Goal: Transaction & Acquisition: Purchase product/service

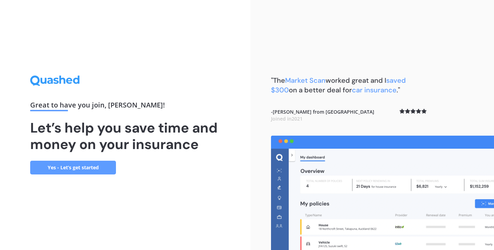
click at [52, 167] on link "Yes - Let’s get started" at bounding box center [73, 167] width 86 height 14
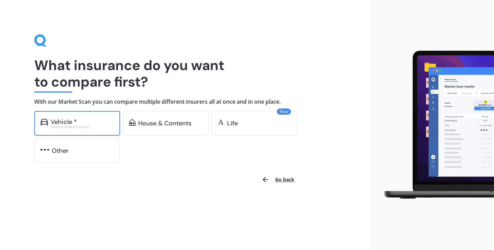
click at [94, 128] on div "Vehicle * Excludes commercial vehicles" at bounding box center [77, 123] width 86 height 25
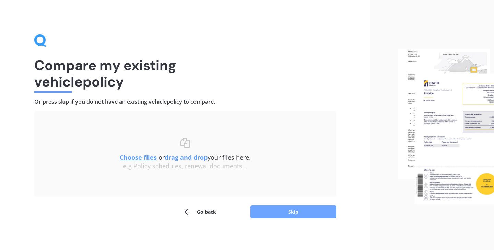
click at [284, 214] on button "Skip" at bounding box center [293, 211] width 86 height 13
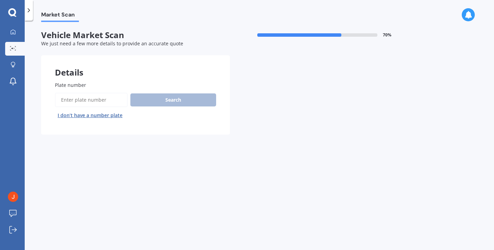
click at [101, 99] on input "Plate number" at bounding box center [91, 100] width 73 height 14
type input "MBJ438"
click at [158, 100] on button "Search" at bounding box center [173, 99] width 86 height 13
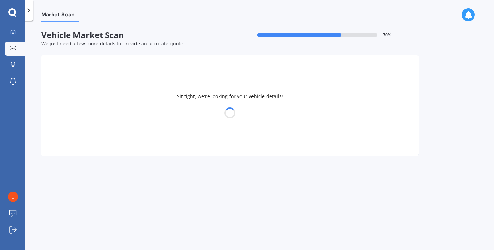
select select "MAZDA"
select select "DEMIO"
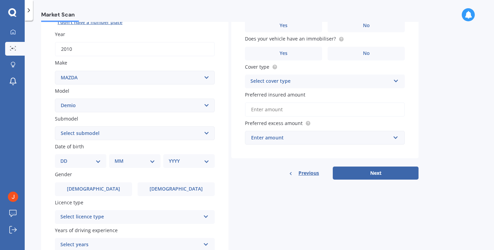
scroll to position [93, 0]
click at [108, 134] on select "Select submodel (All) Diesel Petrol XD Touring Turbo Diesel" at bounding box center [135, 133] width 160 height 14
select select "PETROL"
click at [55, 126] on select "Select submodel (All) Diesel Petrol XD Touring Turbo Diesel" at bounding box center [135, 133] width 160 height 14
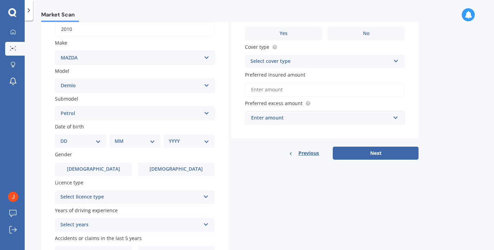
scroll to position [114, 0]
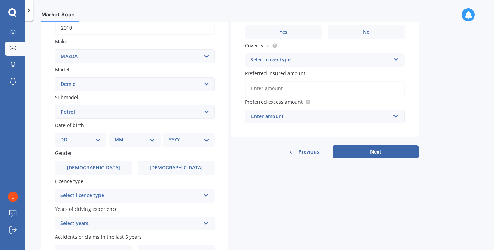
click at [102, 138] on div "DD 01 02 03 04 05 06 07 08 09 10 11 12 13 14 15 16 17 18 19 20 21 22 23 24 25 2…" at bounding box center [80, 140] width 51 height 14
click at [99, 139] on select "DD 01 02 03 04 05 06 07 08 09 10 11 12 13 14 15 16 17 18 19 20 21 22 23 24 25 2…" at bounding box center [80, 140] width 40 height 8
select select "30"
click at [66, 137] on select "DD 01 02 03 04 05 06 07 08 09 10 11 12 13 14 15 16 17 18 19 20 21 22 23 24 25 2…" at bounding box center [80, 140] width 40 height 8
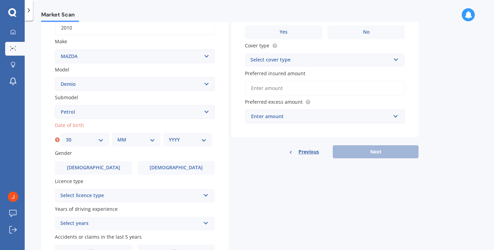
click at [138, 143] on select "MM 01 02 03 04 05 06 07 08 09 10 11 12" at bounding box center [136, 140] width 38 height 8
select select "10"
click at [117, 137] on select "MM 01 02 03 04 05 06 07 08 09 10 11 12" at bounding box center [136, 140] width 38 height 8
click at [186, 143] on select "YYYY 2025 2024 2023 2022 2021 2020 2019 2018 2017 2016 2015 2014 2013 2012 2011…" at bounding box center [188, 140] width 38 height 8
select select "2000"
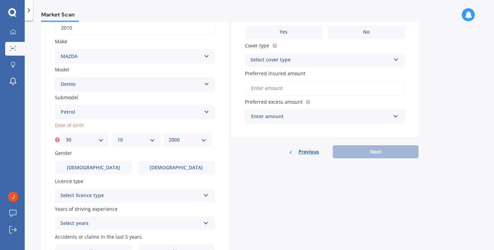
click at [169, 137] on select "YYYY 2025 2024 2023 2022 2021 2020 2019 2018 2017 2016 2015 2014 2013 2012 2011…" at bounding box center [188, 140] width 38 height 8
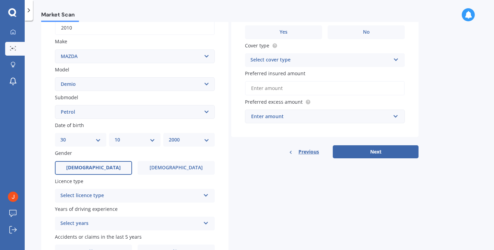
click at [107, 169] on label "[DEMOGRAPHIC_DATA]" at bounding box center [93, 168] width 77 height 14
click at [0, 0] on input "[DEMOGRAPHIC_DATA]" at bounding box center [0, 0] width 0 height 0
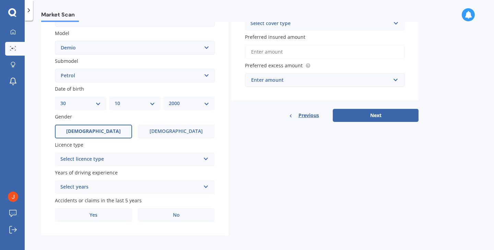
scroll to position [150, 0]
click at [109, 163] on div "Select licence type" at bounding box center [130, 160] width 140 height 8
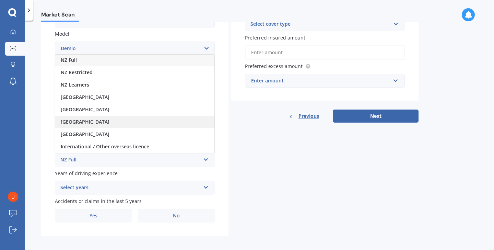
scroll to position [0, 0]
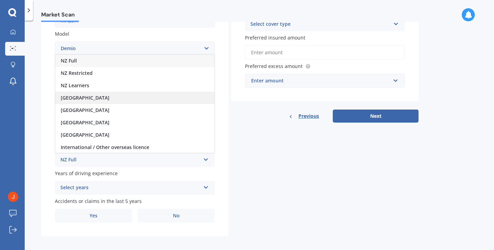
click at [110, 100] on div "[GEOGRAPHIC_DATA]" at bounding box center [134, 98] width 159 height 12
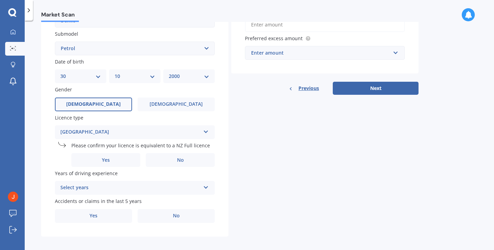
scroll to position [180, 0]
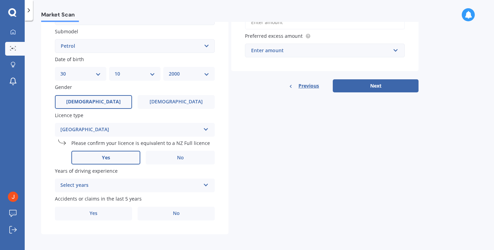
click at [107, 160] on span "Yes" at bounding box center [106, 158] width 8 height 6
click at [0, 0] on input "Yes" at bounding box center [0, 0] width 0 height 0
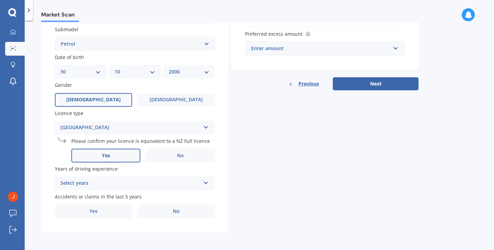
click at [105, 179] on div "Select years" at bounding box center [130, 183] width 140 height 8
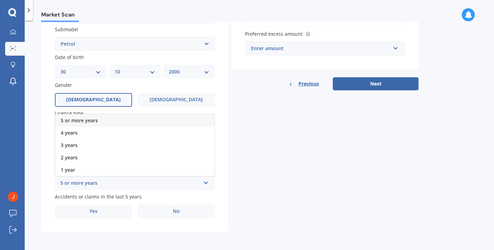
click at [102, 122] on div "5 or more years" at bounding box center [134, 120] width 159 height 12
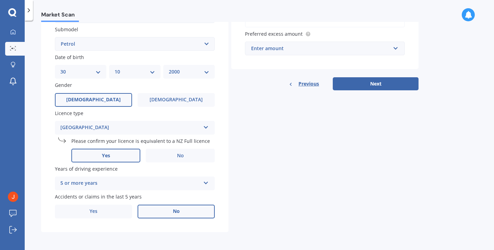
click at [149, 209] on label "No" at bounding box center [175, 211] width 77 height 14
click at [0, 0] on input "No" at bounding box center [0, 0] width 0 height 0
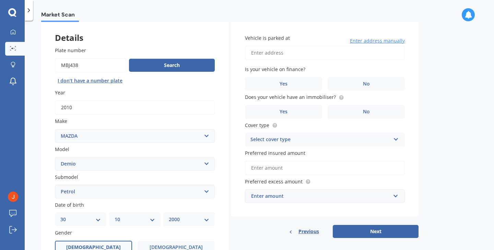
scroll to position [0, 0]
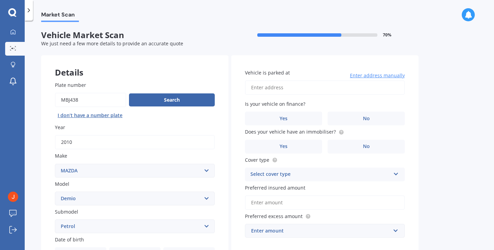
click at [317, 85] on input "Vehicle is parked at" at bounding box center [325, 87] width 160 height 14
click at [343, 118] on label "No" at bounding box center [365, 118] width 77 height 14
click at [0, 0] on input "No" at bounding box center [0, 0] width 0 height 0
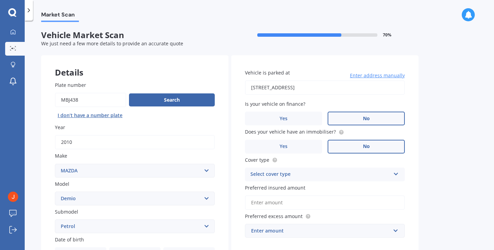
click at [348, 145] on label "No" at bounding box center [365, 146] width 77 height 14
click at [0, 0] on input "No" at bounding box center [0, 0] width 0 height 0
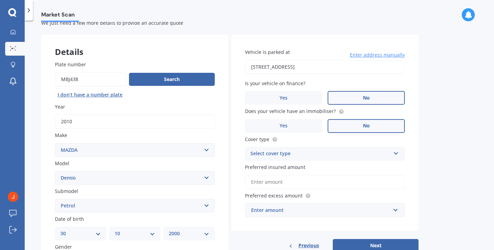
scroll to position [21, 0]
click at [343, 154] on div "Select cover type" at bounding box center [320, 153] width 140 height 8
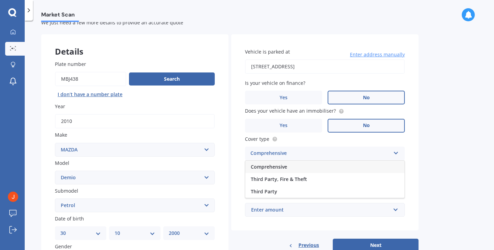
click at [375, 151] on div "Comprehensive" at bounding box center [320, 153] width 140 height 8
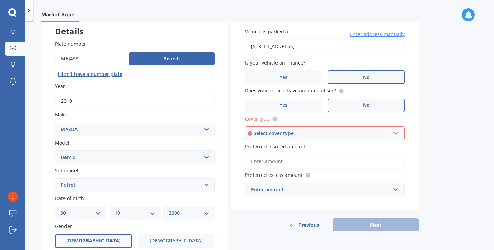
scroll to position [44, 0]
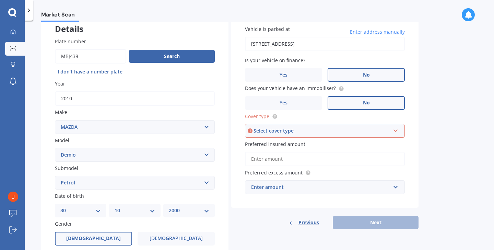
click at [348, 157] on input "Preferred insured amount" at bounding box center [325, 158] width 160 height 14
click at [344, 130] on div "Select cover type" at bounding box center [321, 131] width 136 height 8
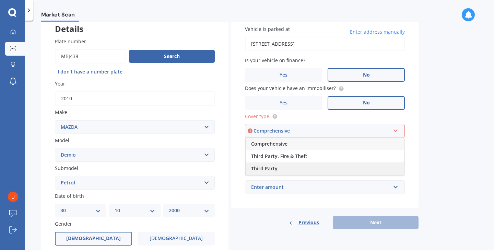
click at [314, 165] on div "Third Party" at bounding box center [324, 168] width 158 height 12
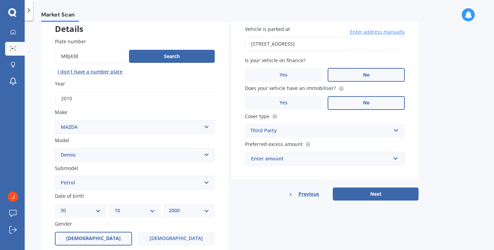
click at [291, 158] on div "Enter amount" at bounding box center [320, 159] width 139 height 8
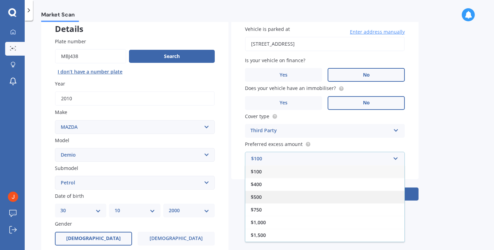
click at [272, 198] on div "$500" at bounding box center [324, 196] width 159 height 13
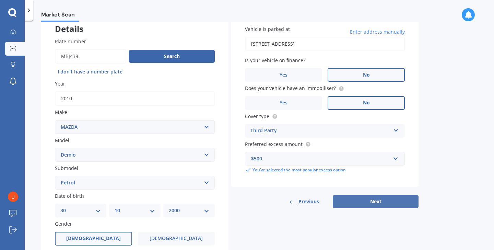
click at [364, 201] on button "Next" at bounding box center [375, 201] width 86 height 13
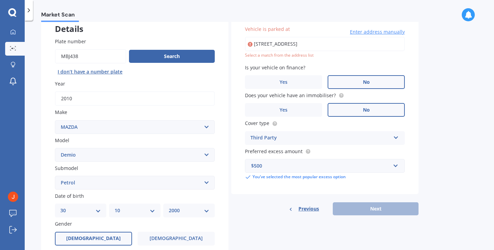
click at [372, 45] on input "[STREET_ADDRESS]" at bounding box center [325, 44] width 160 height 14
click at [388, 53] on div "Select a match from the address list" at bounding box center [325, 55] width 160 height 6
click at [380, 43] on input "[STREET_ADDRESS]" at bounding box center [325, 44] width 160 height 14
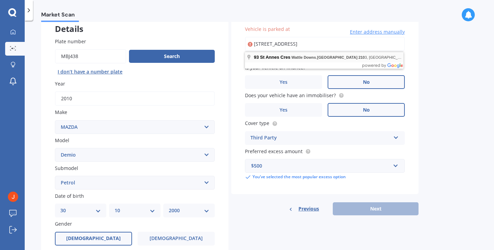
type input "[STREET_ADDRESS]"
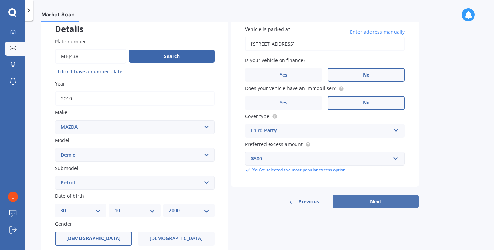
click at [386, 203] on button "Next" at bounding box center [375, 201] width 86 height 13
select select "30"
select select "10"
select select "2000"
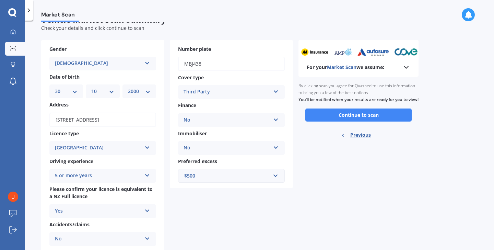
scroll to position [0, 0]
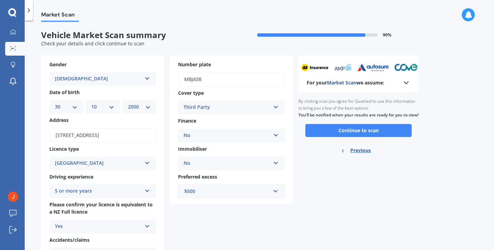
click at [393, 83] on div "For your Market Scan we assume:" at bounding box center [358, 82] width 104 height 8
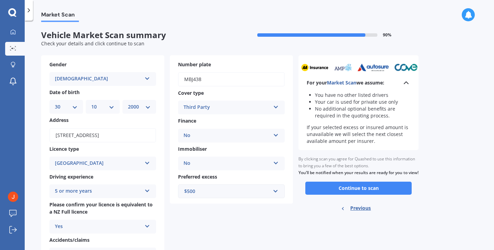
click at [393, 83] on div "For your Market Scan we assume:" at bounding box center [358, 82] width 104 height 8
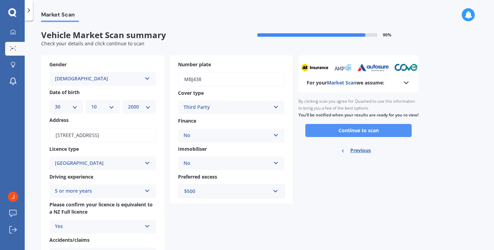
click at [363, 136] on button "Continue to scan" at bounding box center [358, 130] width 106 height 13
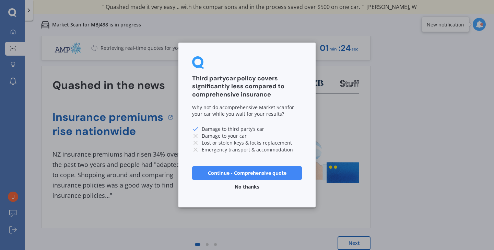
click at [253, 186] on button "No thanks" at bounding box center [246, 187] width 33 height 14
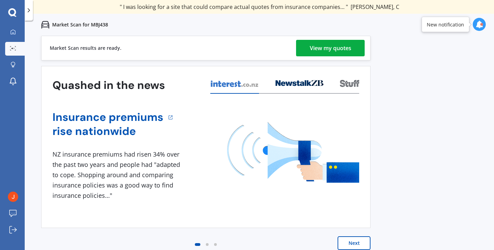
click at [329, 53] on div "View my quotes" at bounding box center [329, 48] width 41 height 16
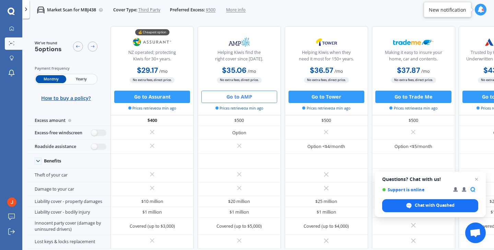
click at [257, 97] on button "Go to AMP" at bounding box center [239, 96] width 76 height 12
